Goal: Information Seeking & Learning: Learn about a topic

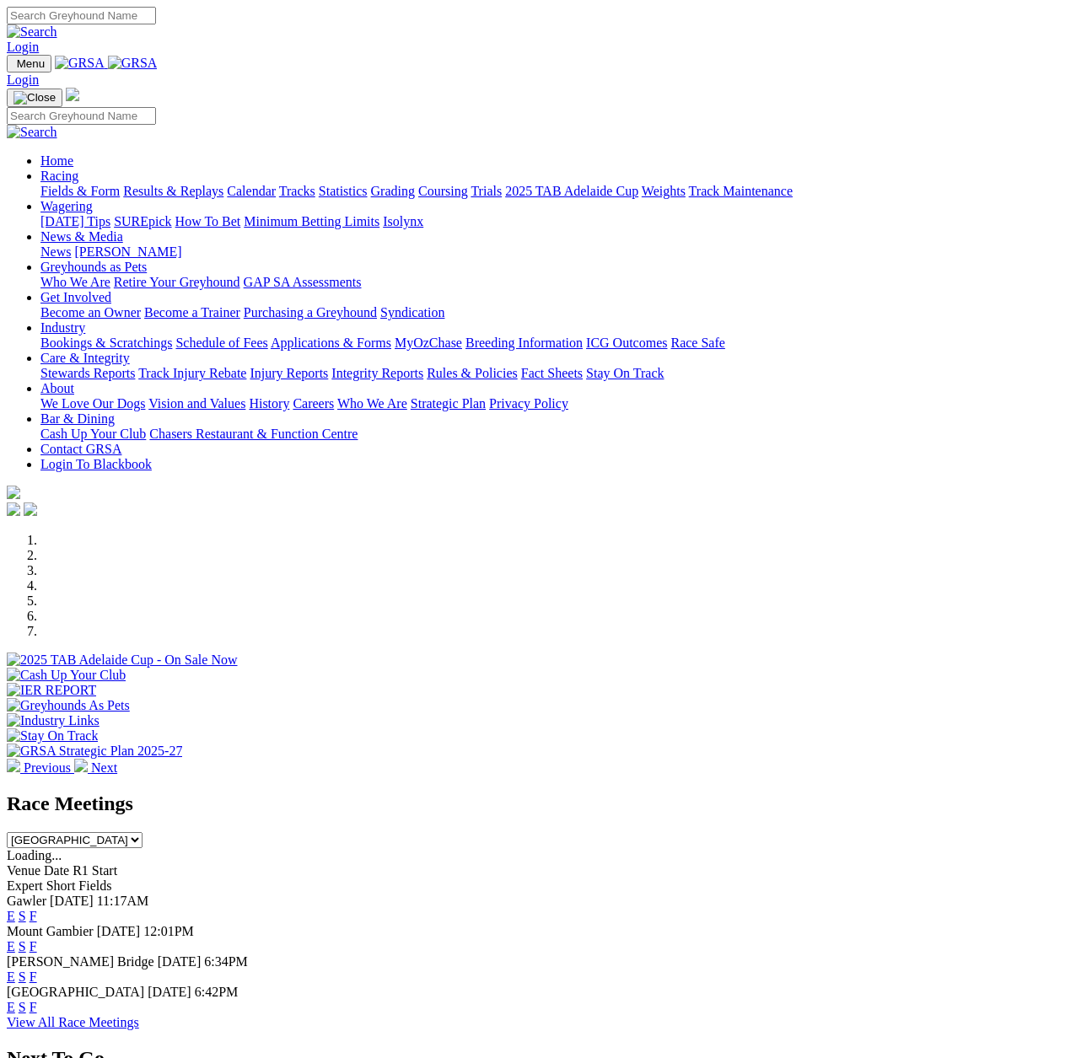
click at [15, 970] on link "E" at bounding box center [11, 977] width 8 height 14
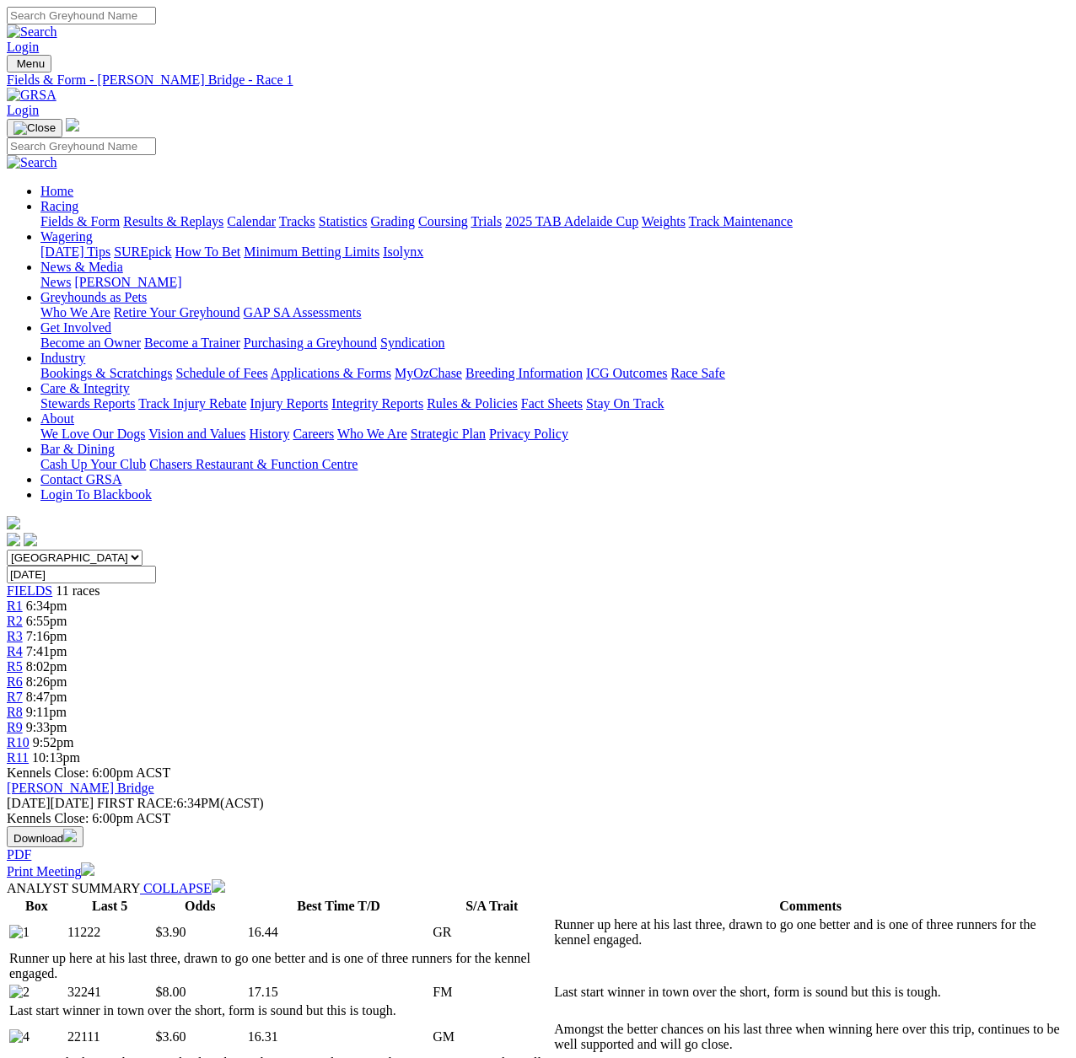
click at [23, 614] on span "R2" at bounding box center [15, 621] width 16 height 14
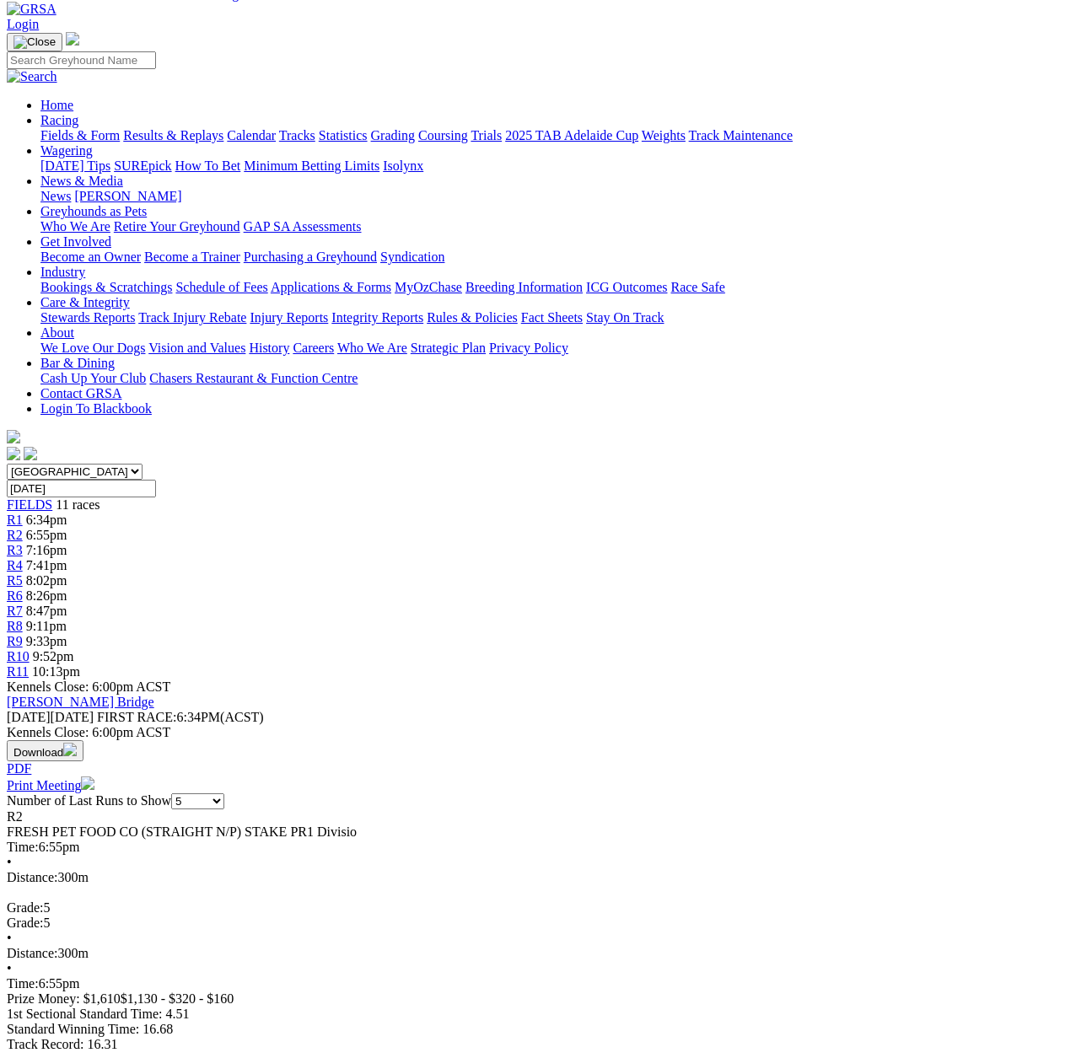
scroll to position [84, 0]
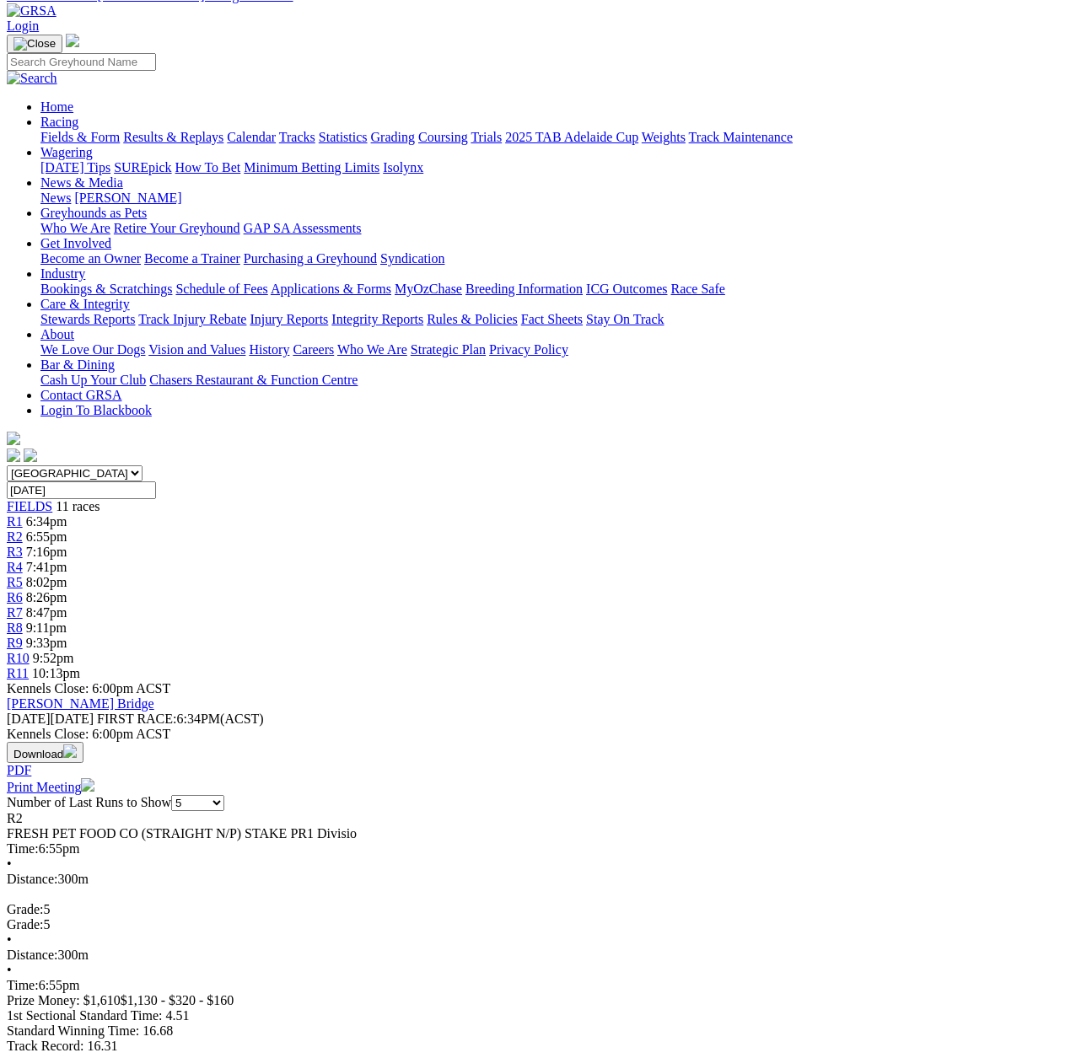
click at [23, 560] on span "R4" at bounding box center [15, 567] width 16 height 14
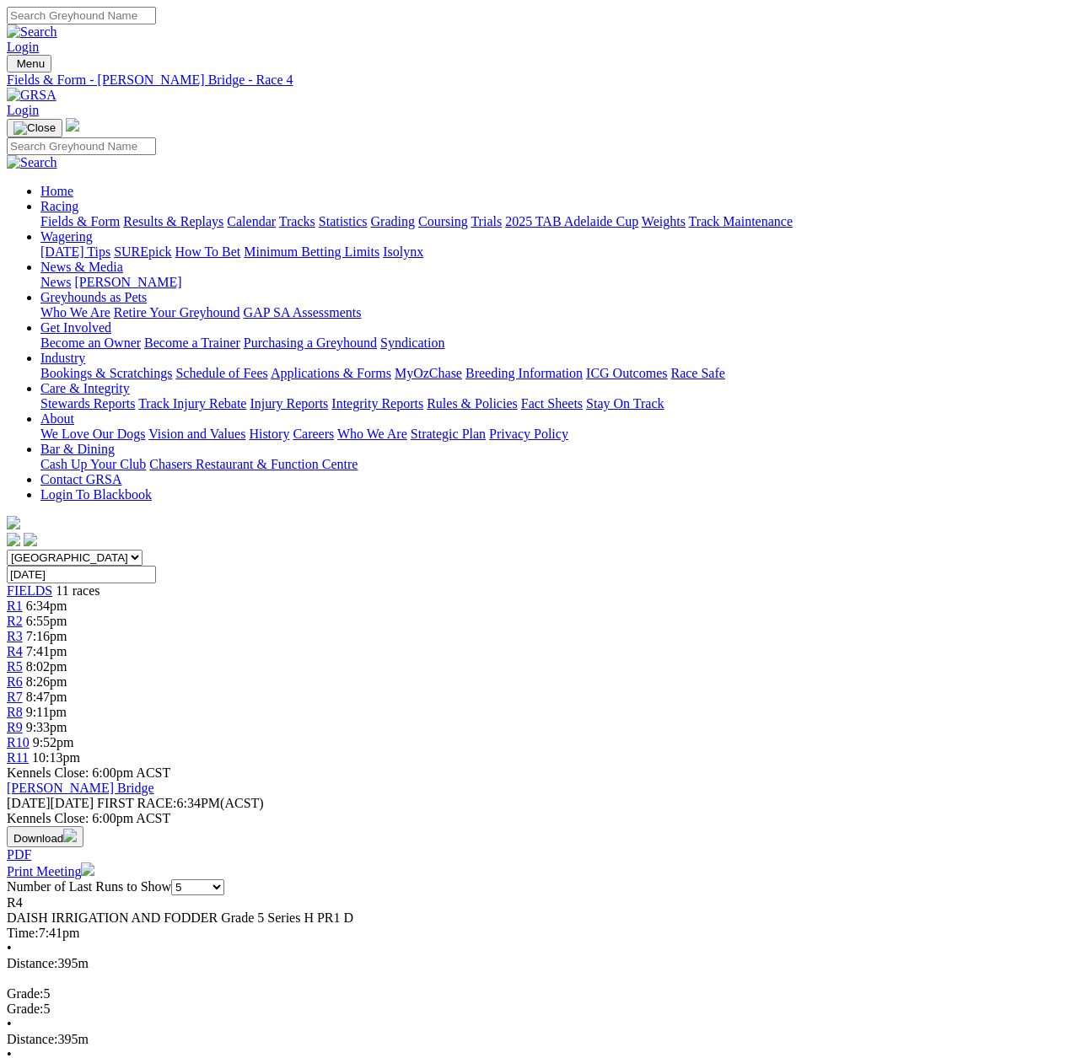
click at [23, 690] on span "R7" at bounding box center [15, 697] width 16 height 14
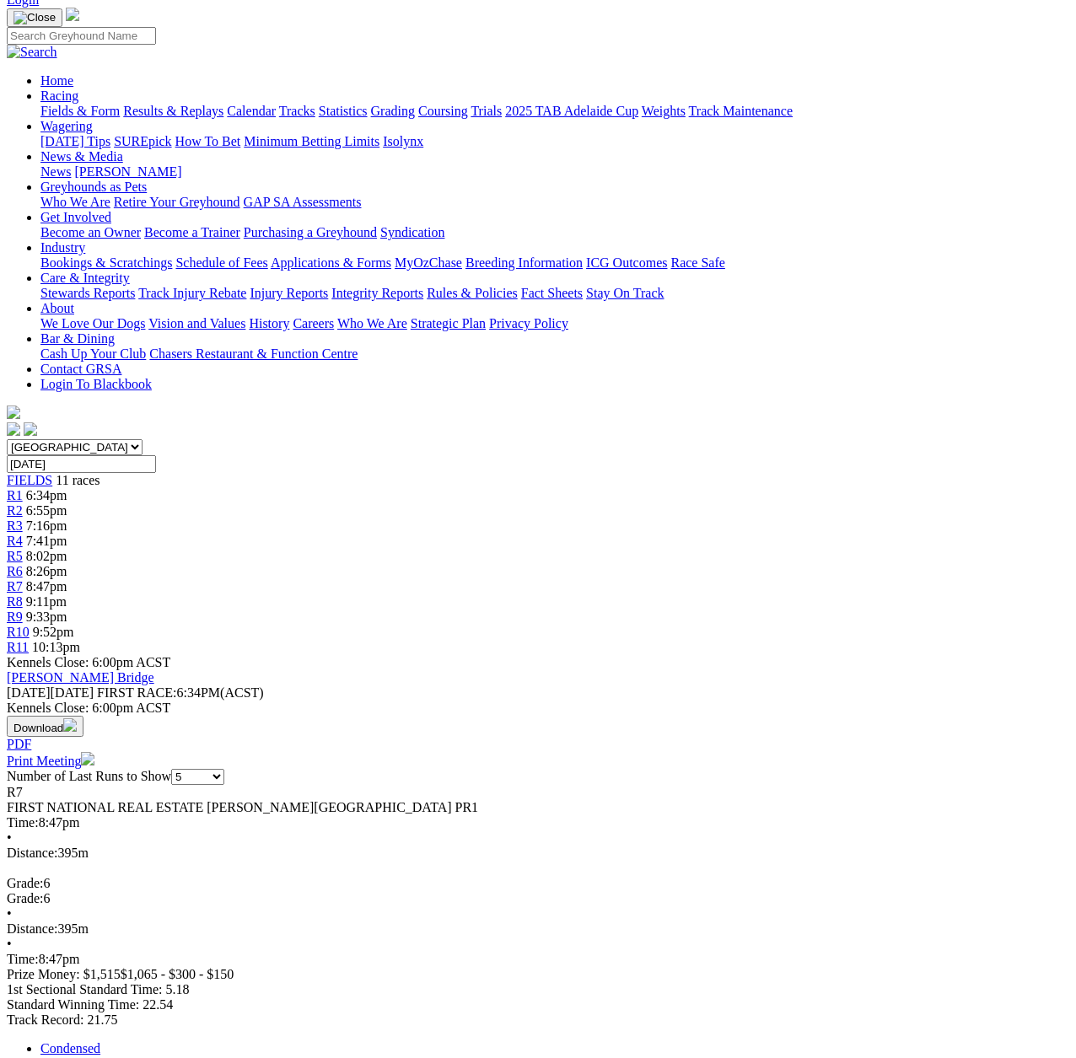
scroll to position [84, 0]
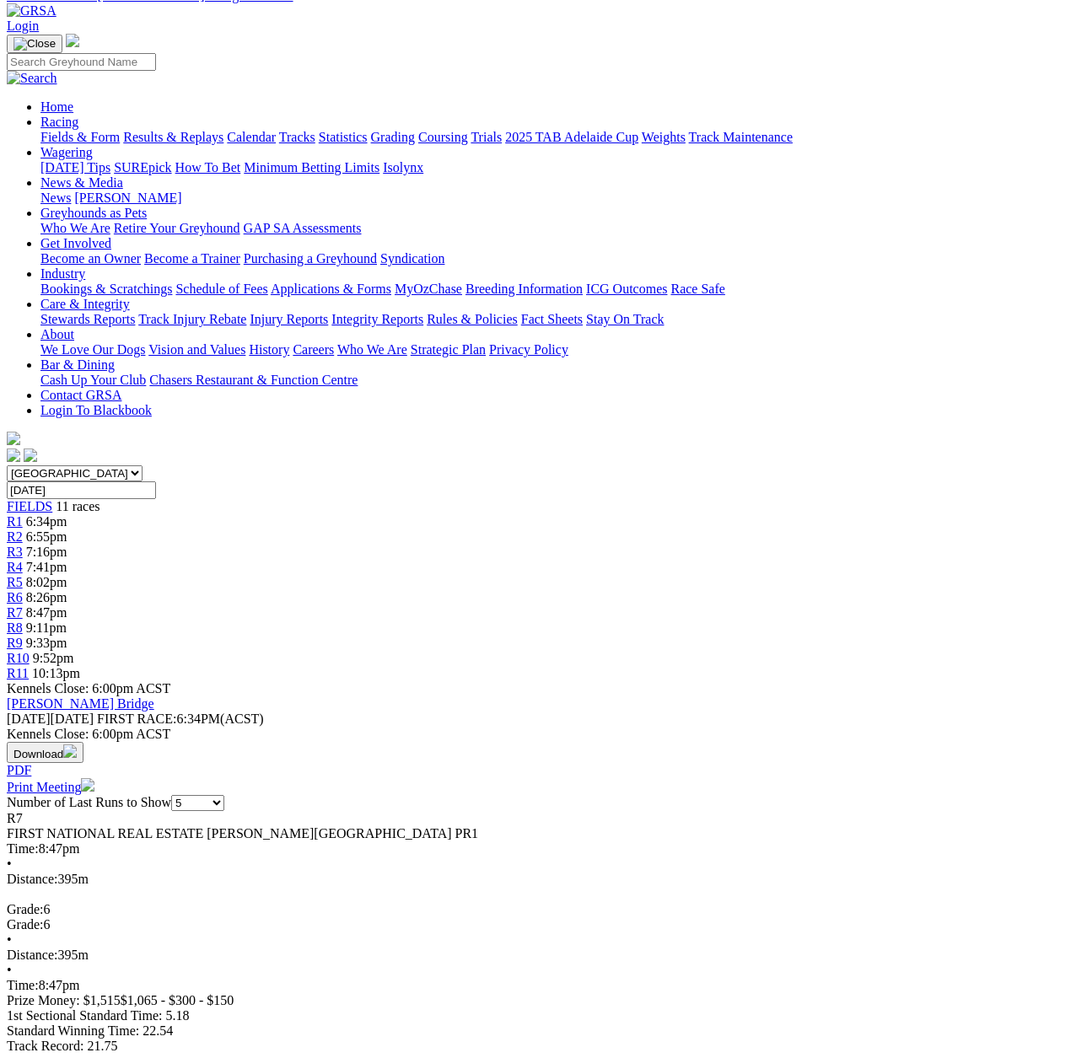
click at [23, 621] on span "R8" at bounding box center [15, 628] width 16 height 14
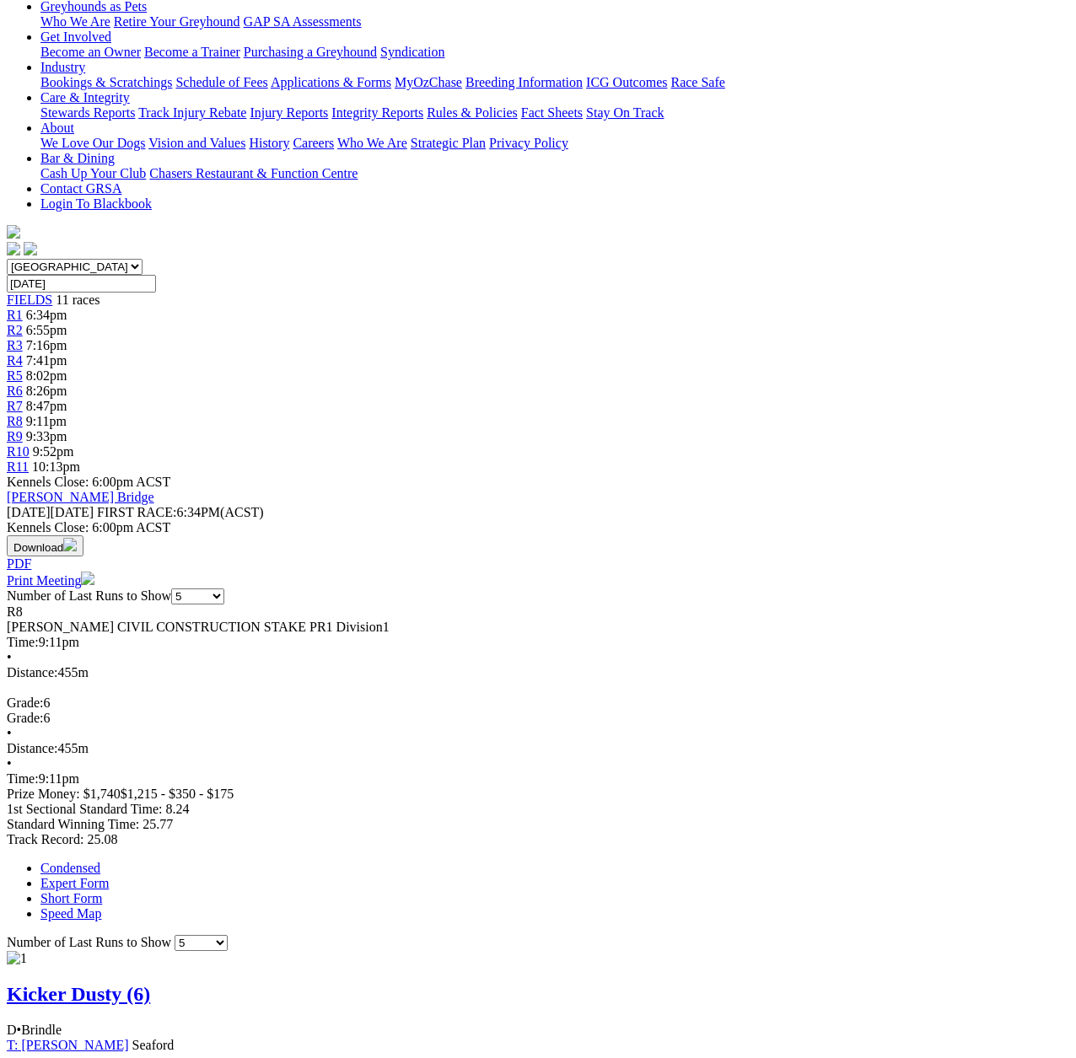
scroll to position [169, 0]
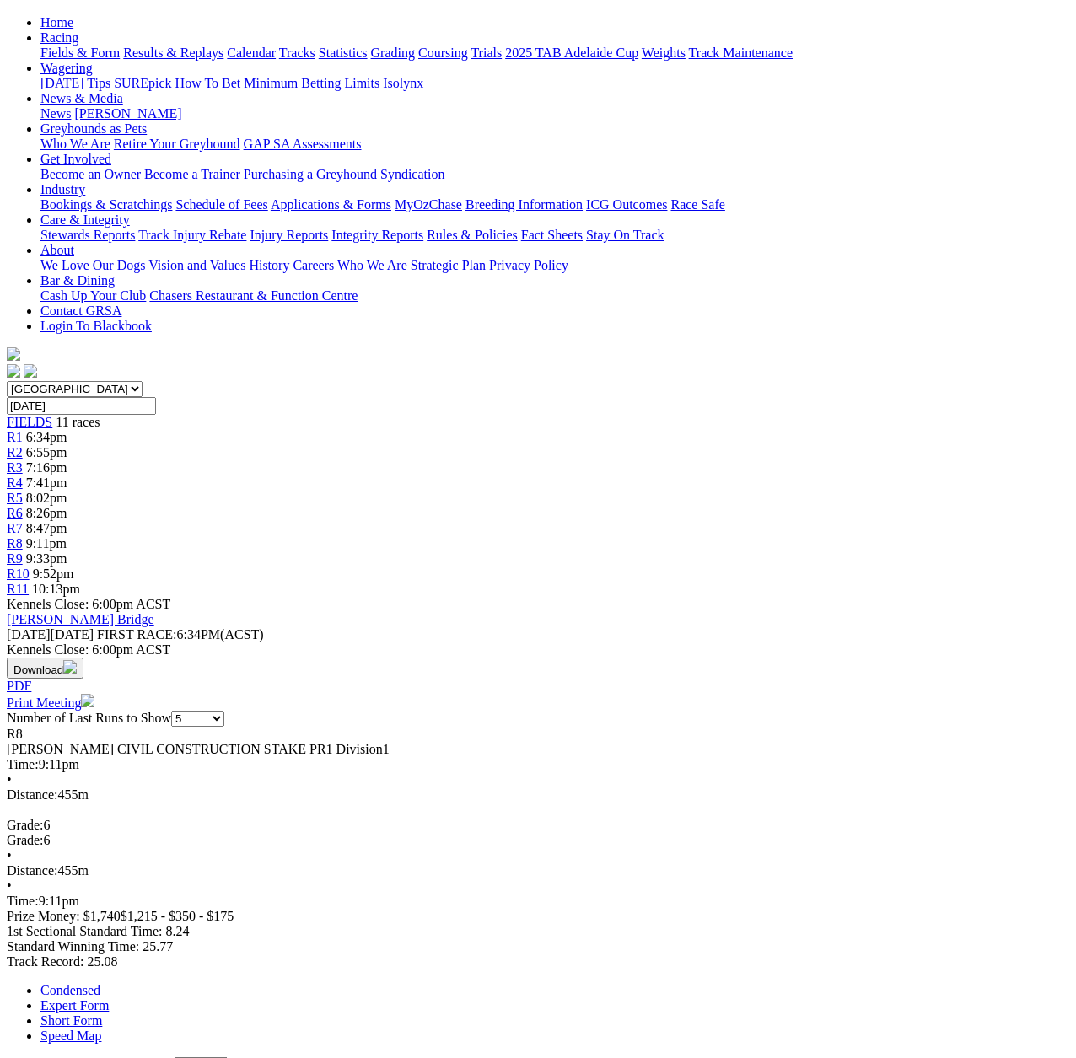
click at [23, 506] on span "R6" at bounding box center [15, 513] width 16 height 14
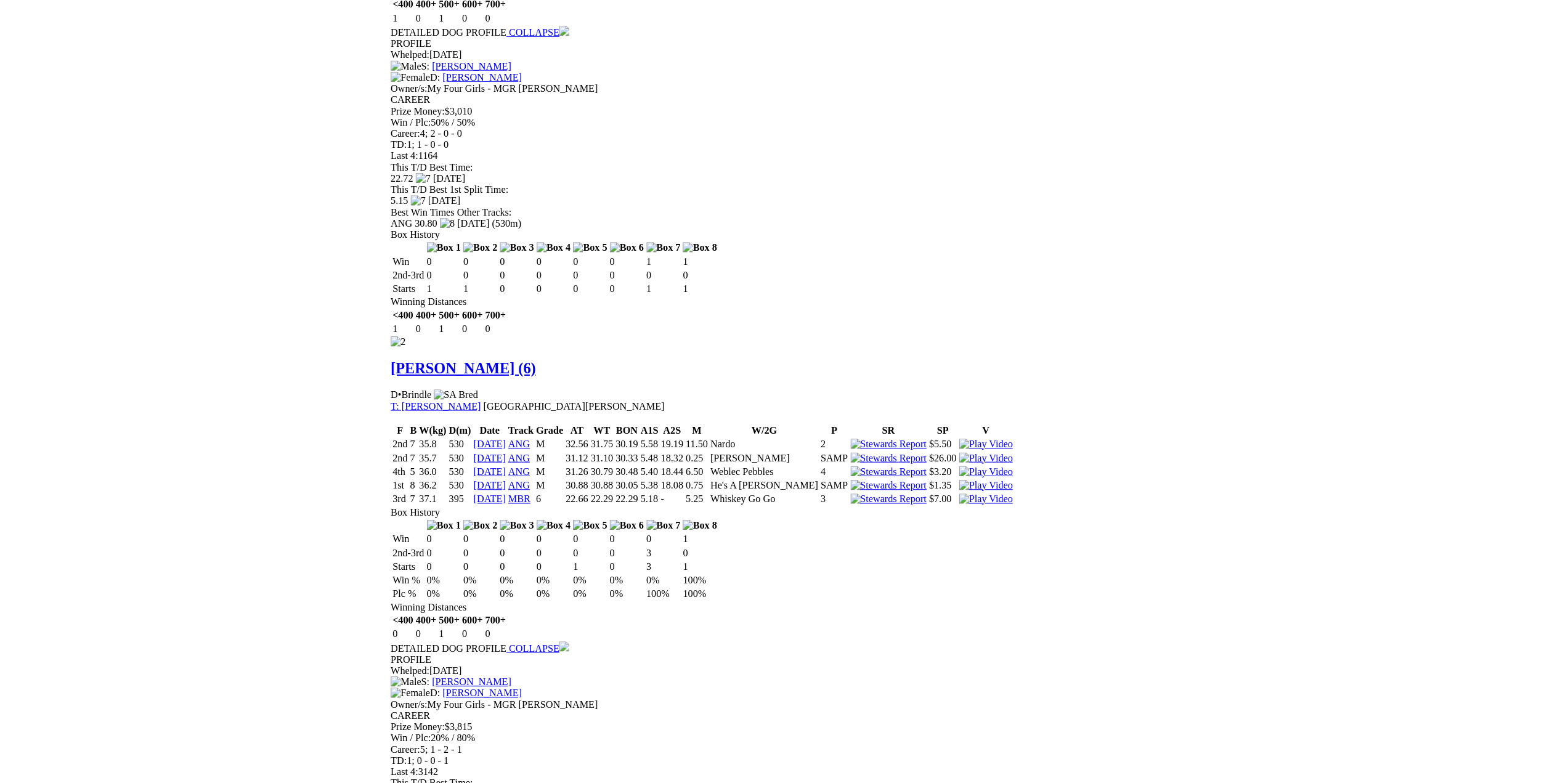
scroll to position [1170, 0]
